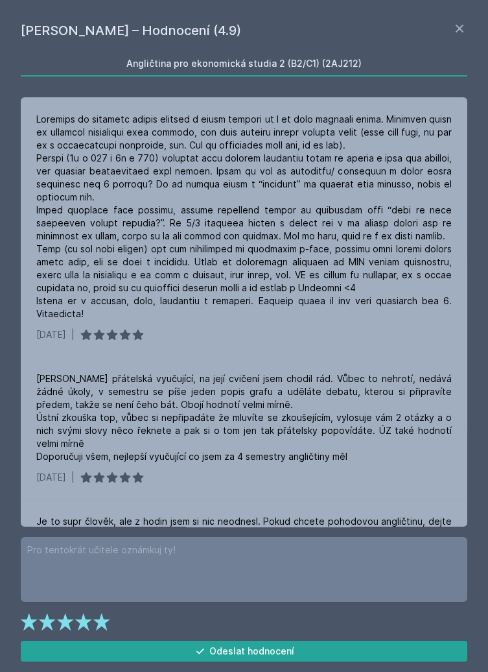
scroll to position [2, 0]
click at [453, 27] on icon at bounding box center [460, 29] width 16 height 16
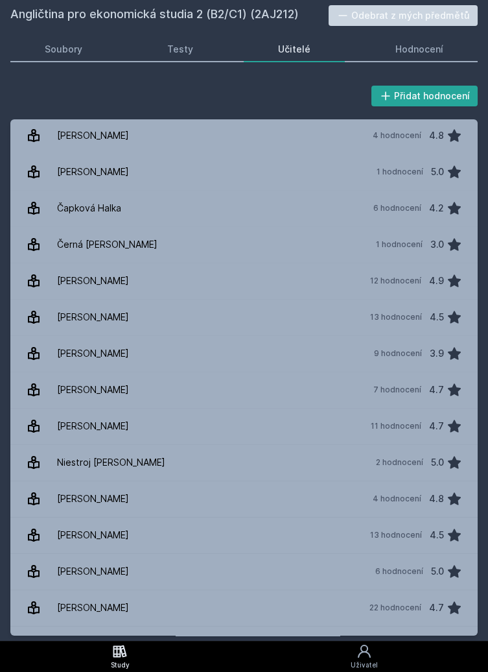
click at [125, 656] on icon at bounding box center [120, 651] width 14 height 12
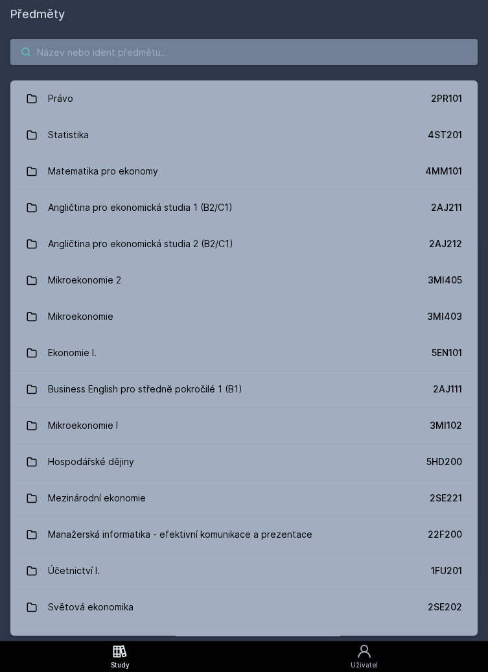
click at [258, 49] on input "search" at bounding box center [243, 52] width 467 height 26
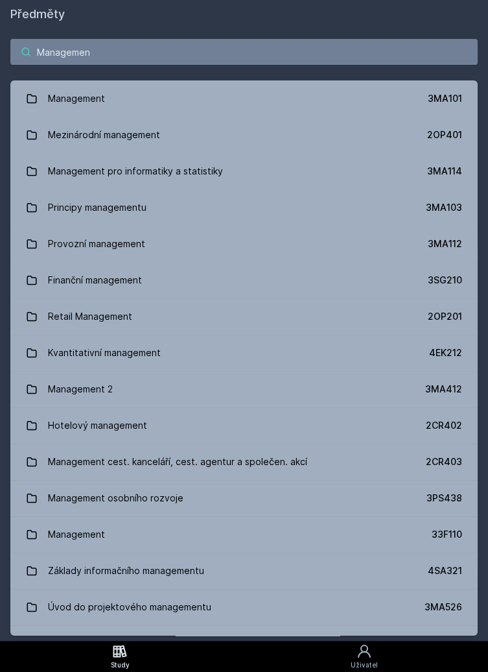
type input "Management"
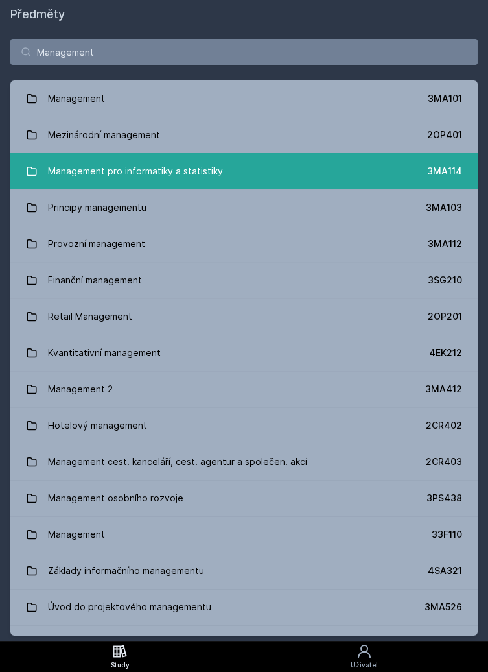
click at [265, 170] on link "Management pro informatiky a statistiky 3MA114" at bounding box center [243, 171] width 467 height 36
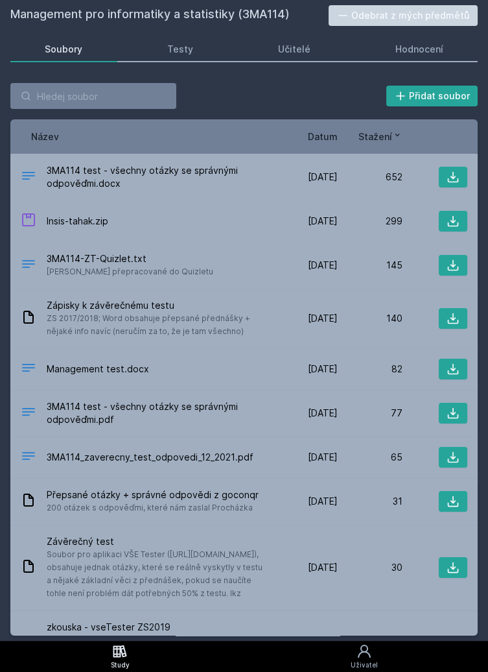
click at [327, 139] on span "Datum" at bounding box center [323, 137] width 30 height 14
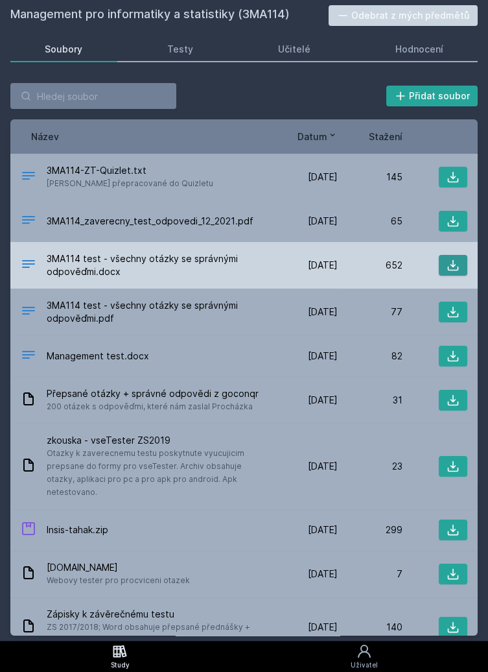
click at [453, 269] on icon at bounding box center [453, 265] width 13 height 13
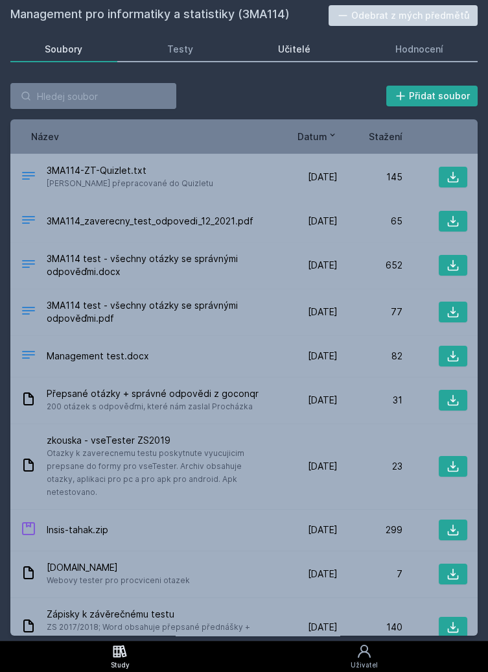
click at [316, 51] on link "Učitelé" at bounding box center [295, 49] width 102 height 26
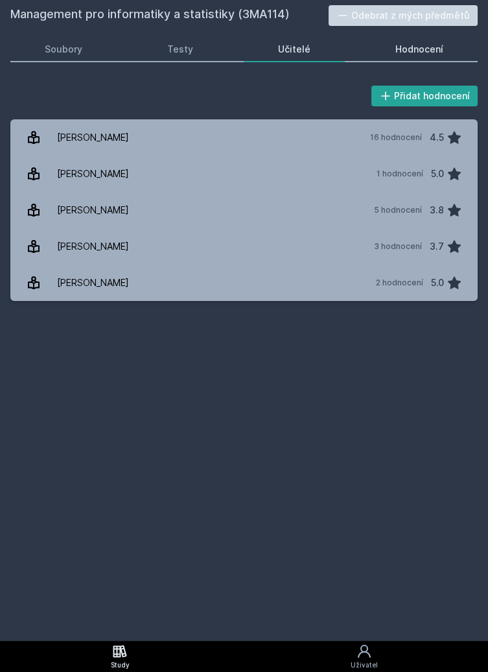
click at [419, 53] on div "Hodnocení" at bounding box center [420, 49] width 48 height 13
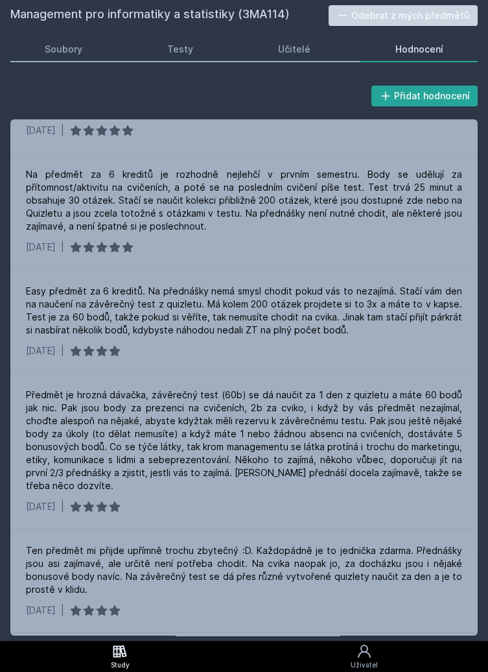
scroll to position [224, 0]
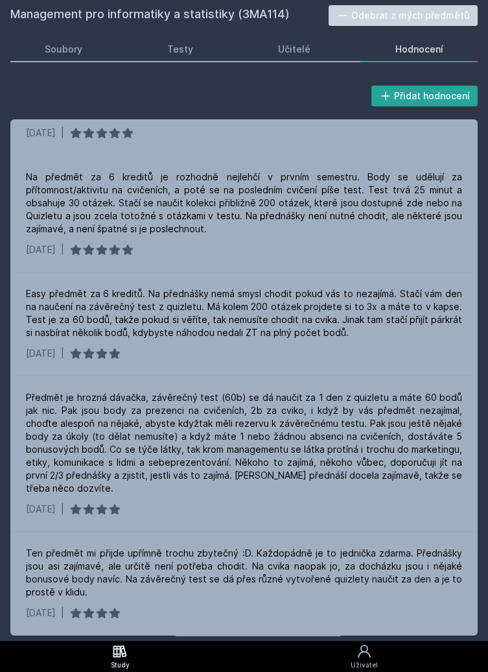
click at [118, 659] on icon at bounding box center [120, 651] width 16 height 16
